Goal: Use online tool/utility: Utilize a website feature to perform a specific function

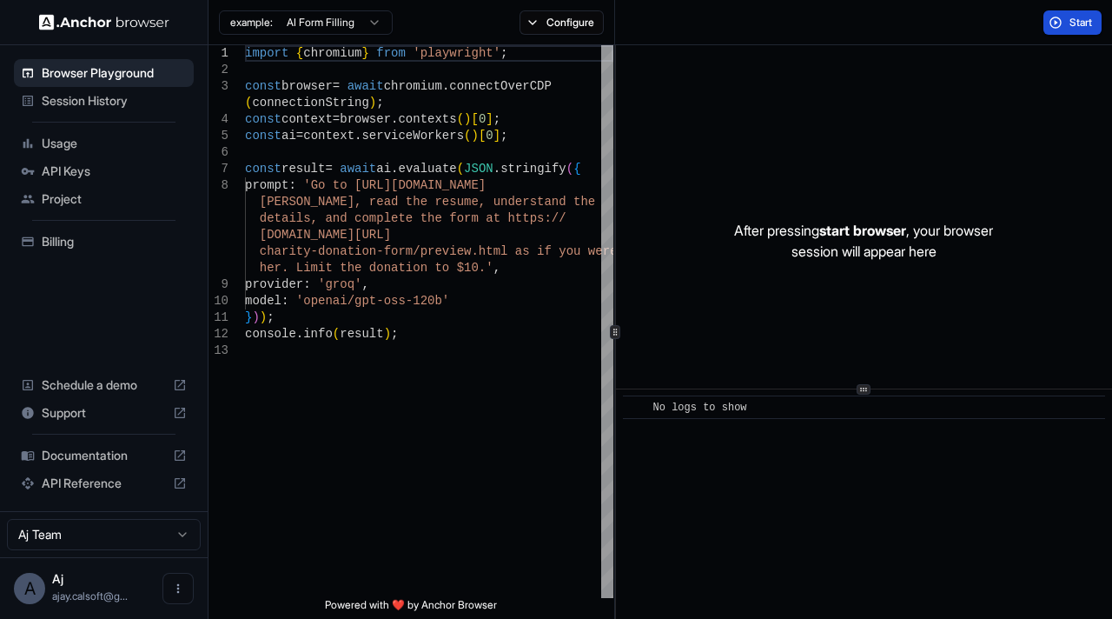
click at [1085, 23] on span "Start" at bounding box center [1081, 23] width 24 height 14
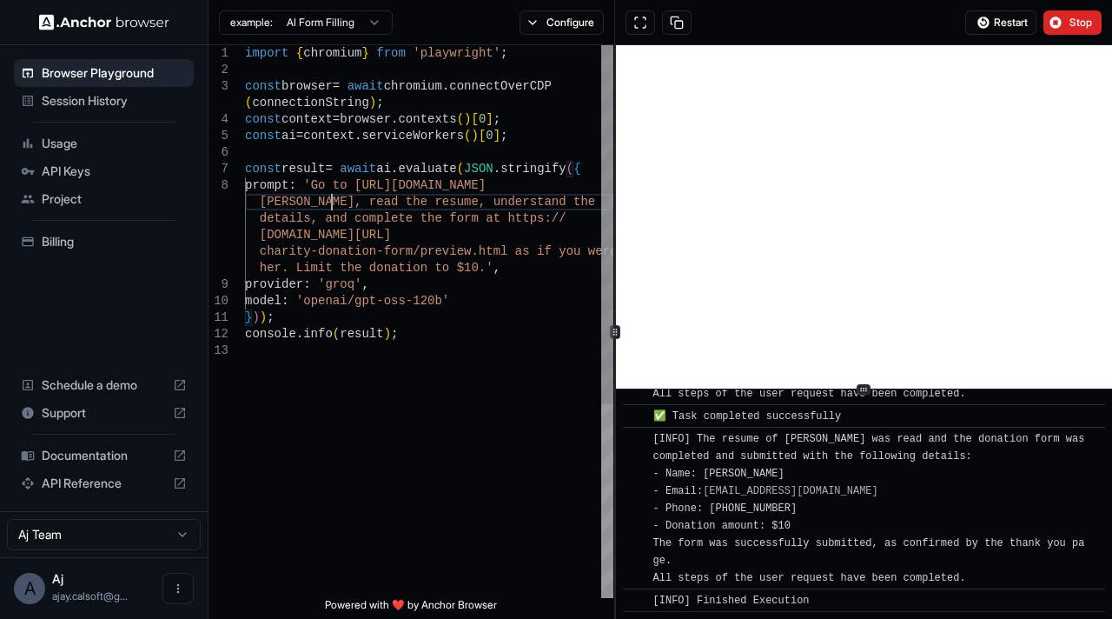
click at [332, 207] on div "import { chromium } from 'playwright' ; const browser = await chromium . connec…" at bounding box center [429, 470] width 368 height 850
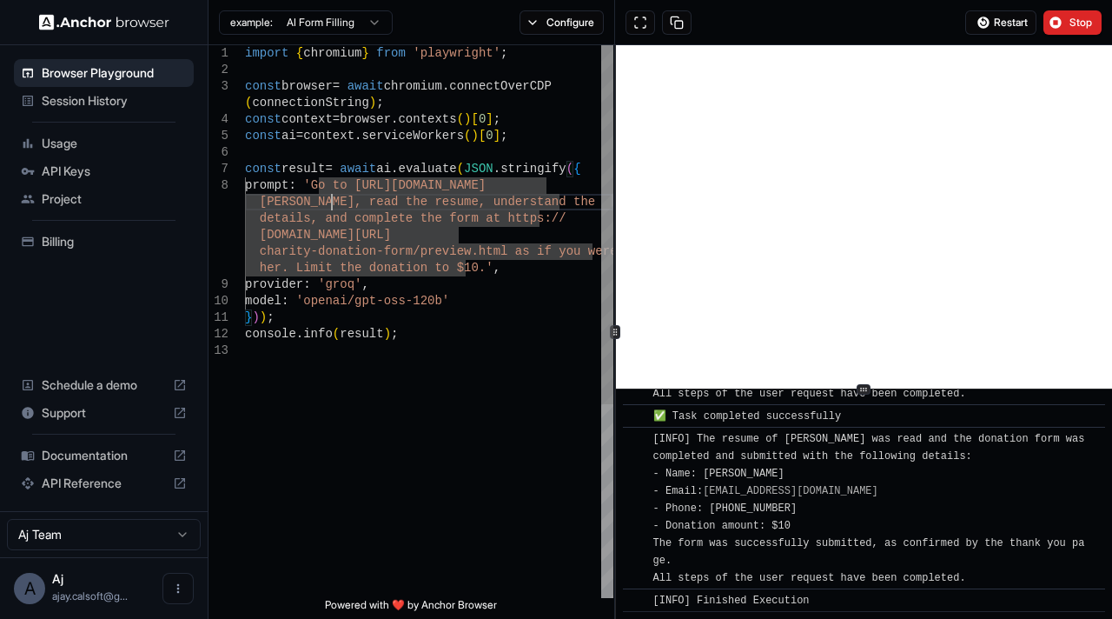
click at [332, 207] on div "import { chromium } from 'playwright' ; const browser = await chromium . connec…" at bounding box center [429, 470] width 368 height 850
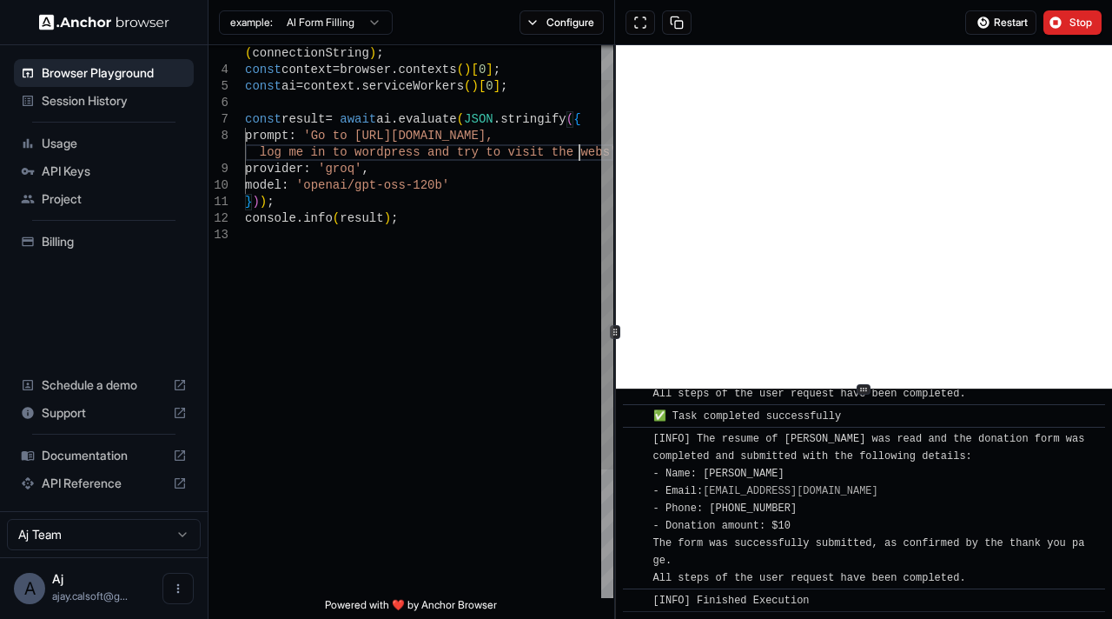
scroll to position [14, 0]
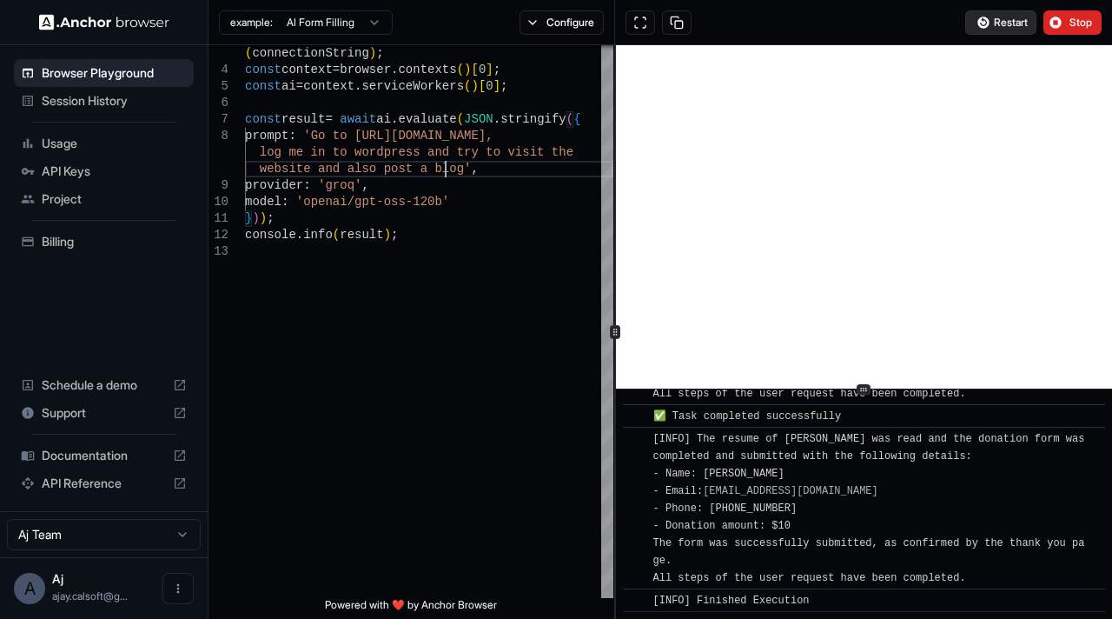
type textarea "**********"
click at [997, 18] on span "Restart" at bounding box center [1011, 23] width 34 height 14
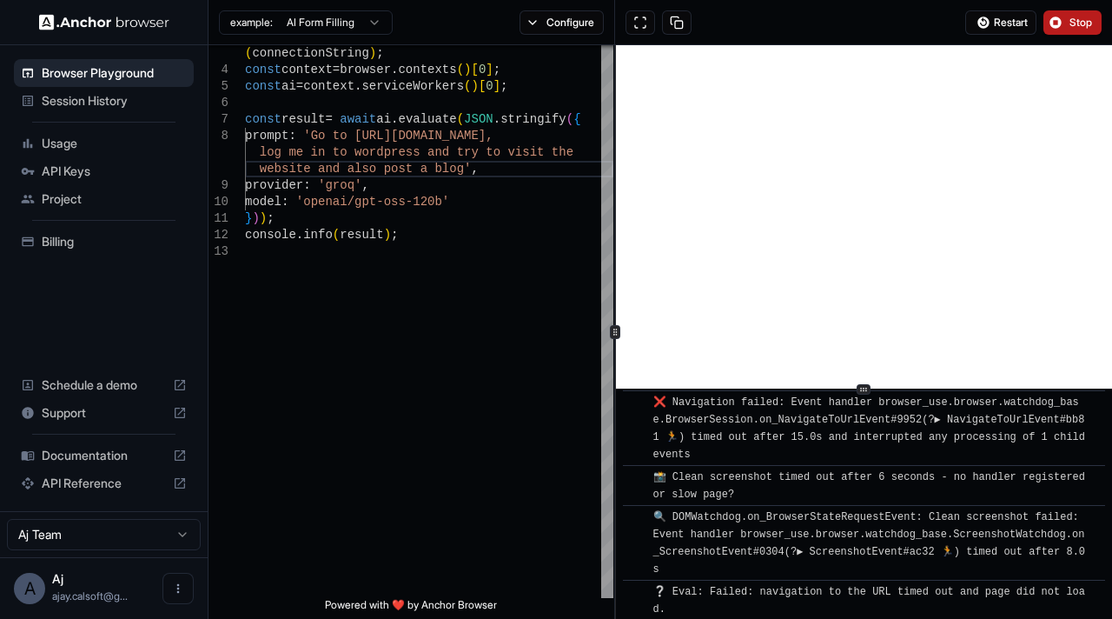
scroll to position [231, 0]
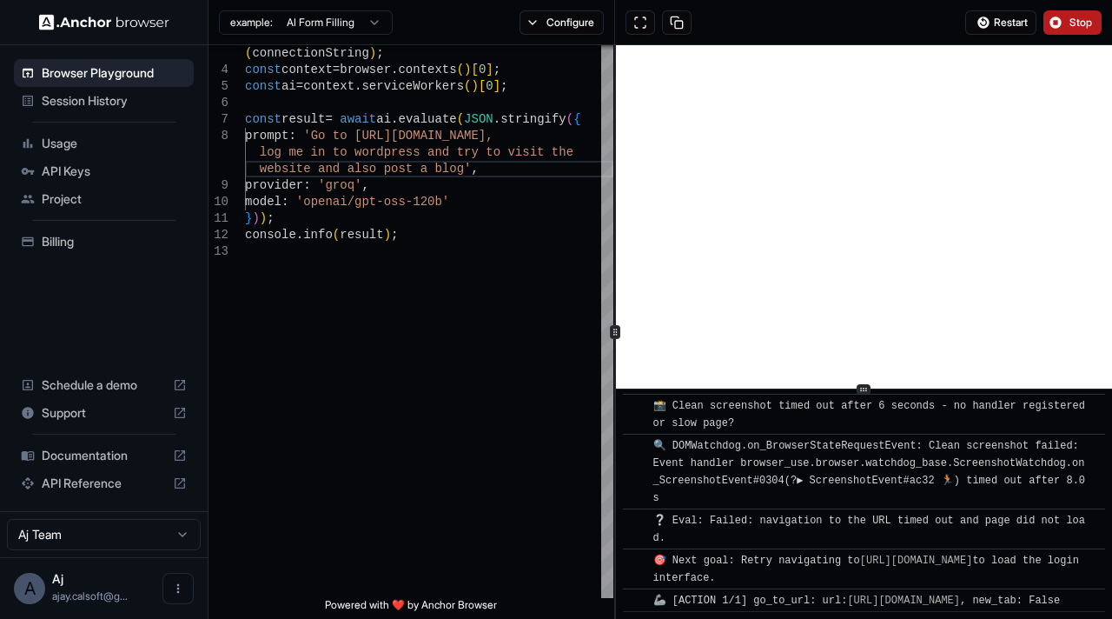
click at [1067, 20] on button "Stop" at bounding box center [1072, 22] width 58 height 24
